Goal: Obtain resource: Download file/media

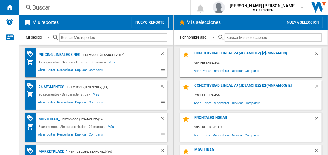
click at [59, 54] on div "Pricing lineales 3 neg" at bounding box center [58, 54] width 43 height 7
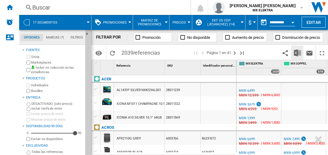
click at [298, 53] on img "Descargar en Excel" at bounding box center [297, 52] width 7 height 7
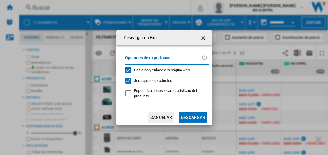
click at [193, 117] on button "Descargar" at bounding box center [193, 117] width 28 height 11
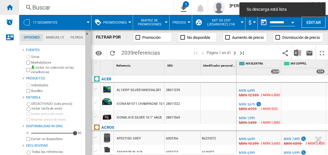
click at [10, 7] on ng-md-icon "Inicio" at bounding box center [9, 7] width 7 height 7
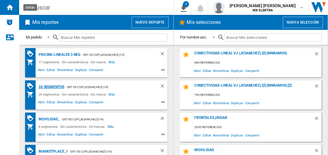
click at [52, 86] on div "26 segmentos" at bounding box center [50, 86] width 27 height 7
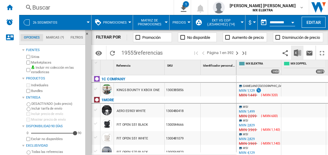
click at [298, 53] on img "Descargar en Excel" at bounding box center [297, 52] width 7 height 7
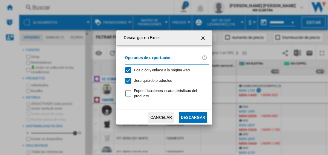
click at [193, 117] on button "Descargar" at bounding box center [193, 117] width 28 height 11
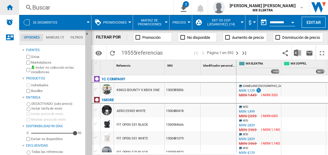
click at [10, 7] on ng-md-icon "Inicio" at bounding box center [9, 7] width 7 height 7
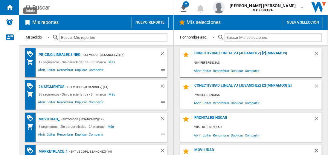
click at [48, 119] on div "MOVILIDAD_" at bounding box center [48, 119] width 22 height 7
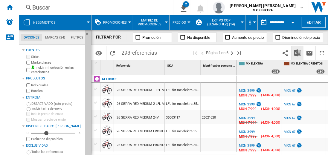
click at [298, 53] on img "Descargar en Excel" at bounding box center [297, 52] width 7 height 7
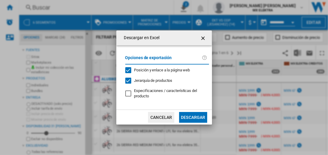
click at [193, 117] on button "Descargar" at bounding box center [193, 117] width 28 height 11
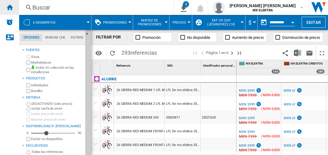
click at [10, 7] on ng-md-icon "Inicio" at bounding box center [9, 7] width 7 height 7
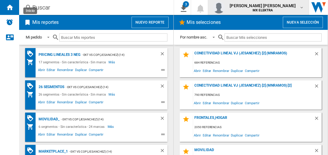
click at [269, 7] on span "[PERSON_NAME] [PERSON_NAME]" at bounding box center [263, 6] width 66 height 6
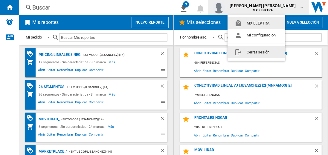
click at [256, 52] on button "Cerrar sesión" at bounding box center [257, 52] width 58 height 12
